Goal: Task Accomplishment & Management: Use online tool/utility

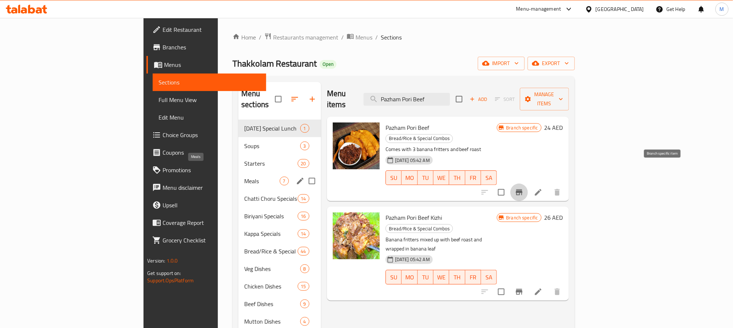
click at [244, 177] on span "Meals" at bounding box center [261, 181] width 35 height 9
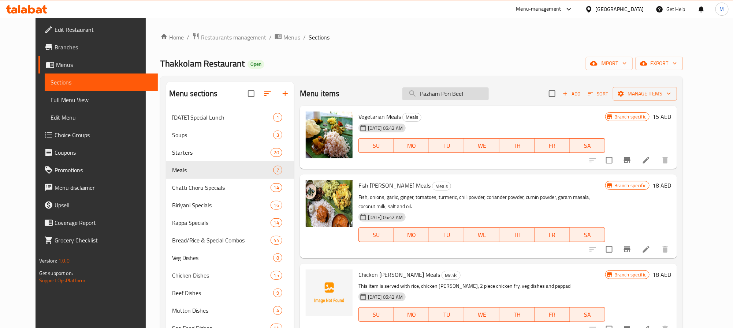
click at [456, 94] on input "Pazham Pori Beef" at bounding box center [445, 94] width 86 height 13
paste input "Orma Paathram"
click at [456, 94] on input "Pazham Pori Beef" at bounding box center [445, 94] width 86 height 13
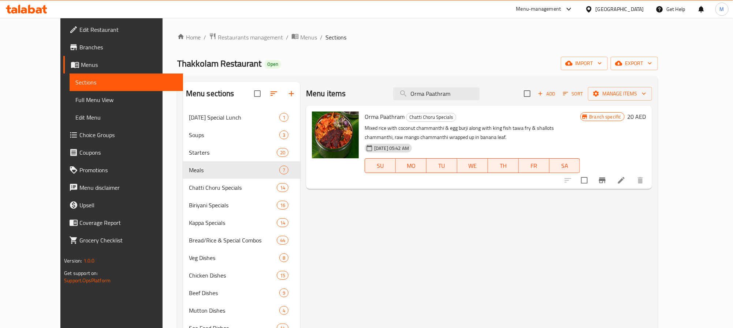
type input "Orma Paathram"
click at [606, 180] on icon "Branch-specific-item" at bounding box center [602, 181] width 7 height 6
click at [646, 120] on h6 "20 AED" at bounding box center [637, 117] width 19 height 10
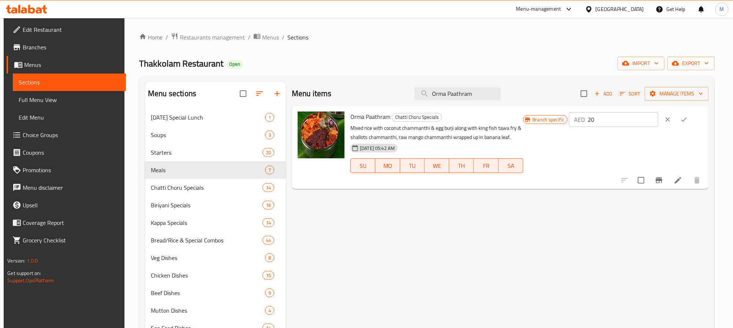
click at [615, 119] on input "20" at bounding box center [623, 119] width 71 height 15
type input "17"
click at [692, 118] on button "ok" at bounding box center [684, 120] width 16 height 16
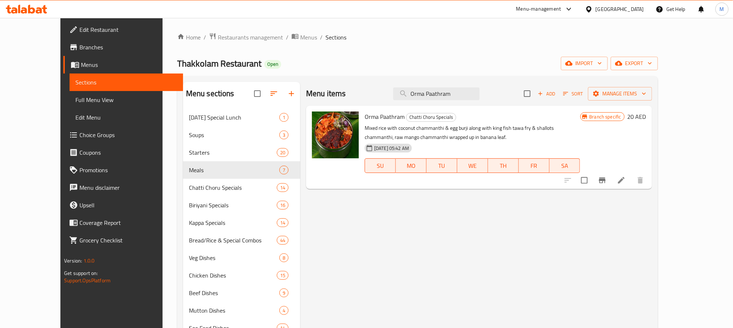
click at [448, 85] on div "Menu items Orma Paathram Add Sort Manage items" at bounding box center [479, 94] width 346 height 24
click at [456, 93] on input "Orma Paathram" at bounding box center [436, 94] width 86 height 13
paste input "Pazhankanji"
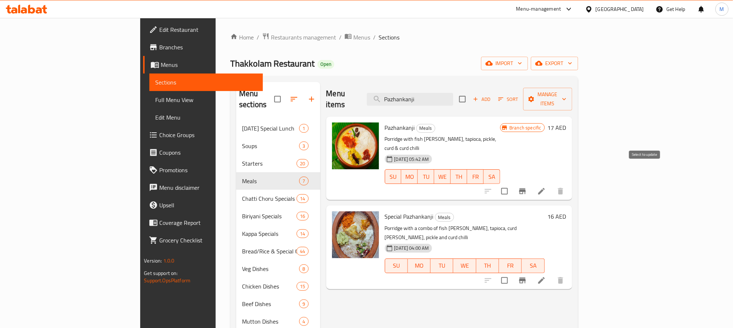
type input "Pazhankanji"
click at [526, 189] on icon "Branch-specific-item" at bounding box center [522, 192] width 7 height 6
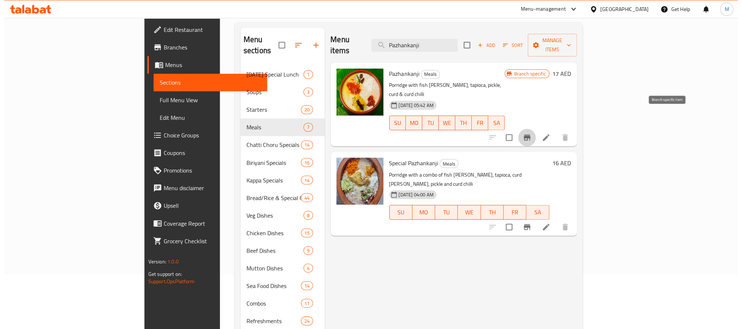
scroll to position [55, 0]
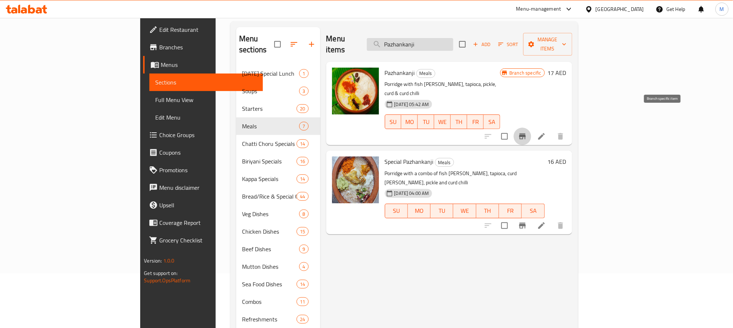
click at [448, 38] on input "Pazhankanji" at bounding box center [410, 44] width 86 height 13
paste input "Beef Coconut Fry"
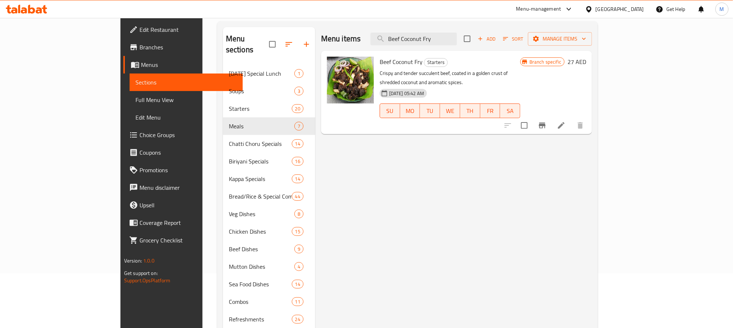
type input "Beef Coconut Fry"
click at [551, 117] on button "Branch-specific-item" at bounding box center [543, 126] width 18 height 18
click at [551, 123] on button "Branch-specific-item" at bounding box center [543, 126] width 18 height 18
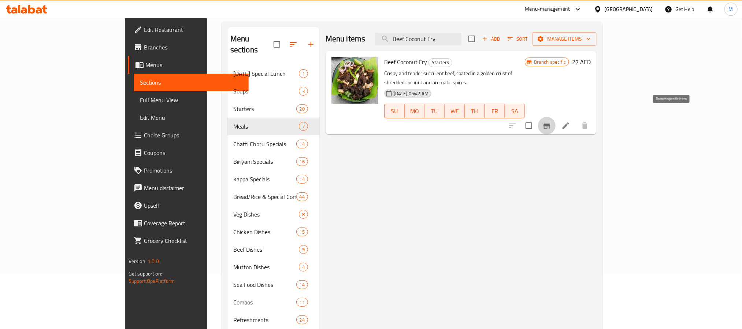
click at [556, 117] on button "Branch-specific-item" at bounding box center [547, 126] width 18 height 18
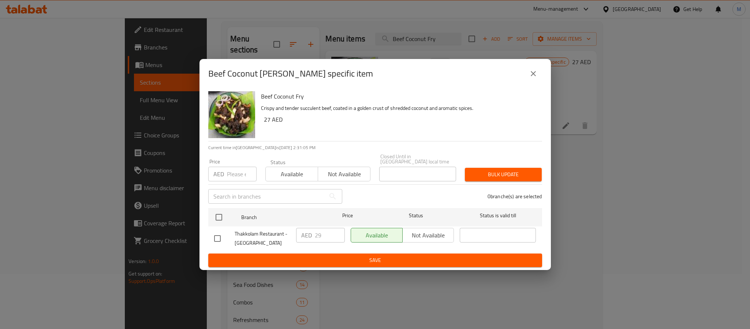
click at [533, 76] on icon "close" at bounding box center [533, 73] width 9 height 9
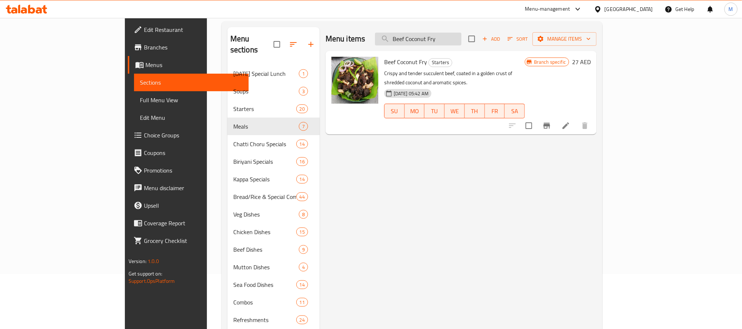
click at [461, 43] on input "Beef Coconut Fry" at bounding box center [418, 39] width 86 height 13
paste input "Netholi"
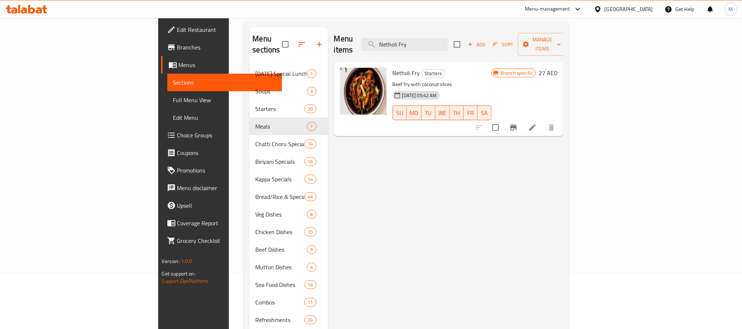
type input "Netholi Fry"
click at [522, 119] on button "Branch-specific-item" at bounding box center [514, 128] width 18 height 18
